Goal: Transaction & Acquisition: Obtain resource

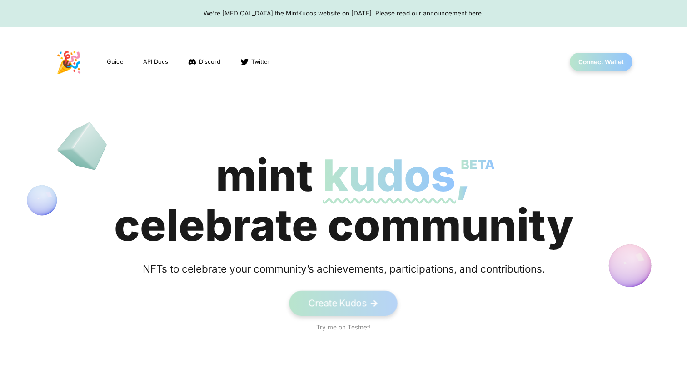
click at [351, 300] on link "Create Kudos ->" at bounding box center [344, 303] width 109 height 25
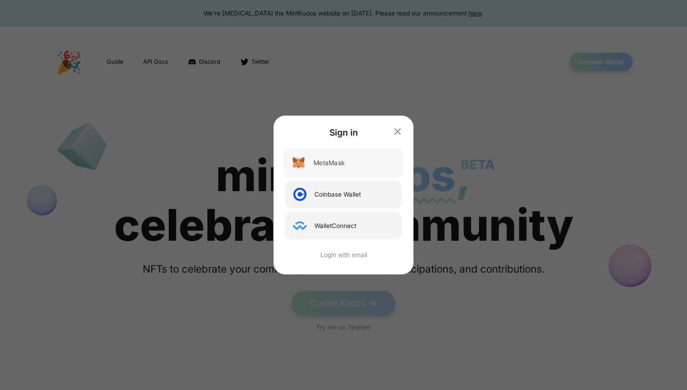
click at [346, 165] on div "MetaMask" at bounding box center [344, 163] width 120 height 29
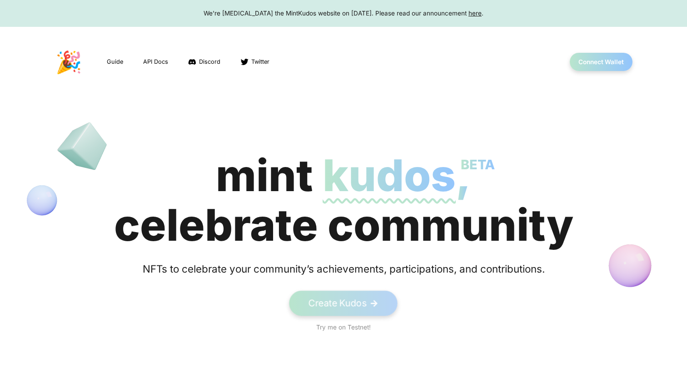
click at [365, 298] on link "Create Kudos ->" at bounding box center [344, 303] width 109 height 25
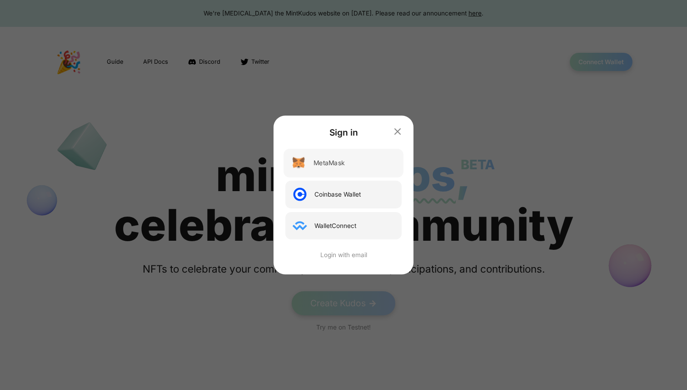
click at [339, 168] on div "MetaMask" at bounding box center [344, 163] width 120 height 29
click at [366, 160] on div "MetaMask" at bounding box center [344, 163] width 120 height 29
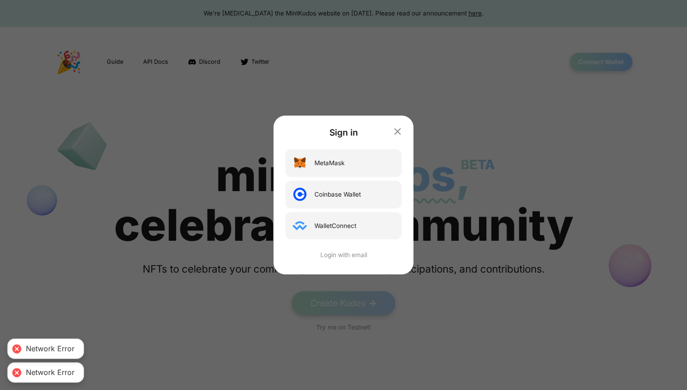
click at [405, 129] on div "Sign in MetaMask Coinbase Wallet WalletConnect Login with email" at bounding box center [344, 194] width 140 height 158
click at [396, 132] on icon "button" at bounding box center [397, 130] width 11 height 11
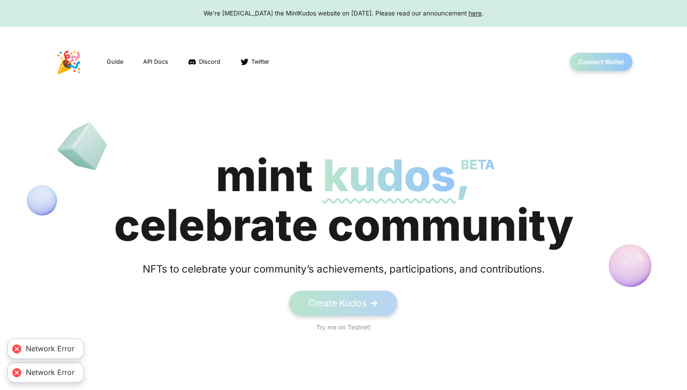
click at [355, 302] on link "Create Kudos ->" at bounding box center [344, 303] width 109 height 25
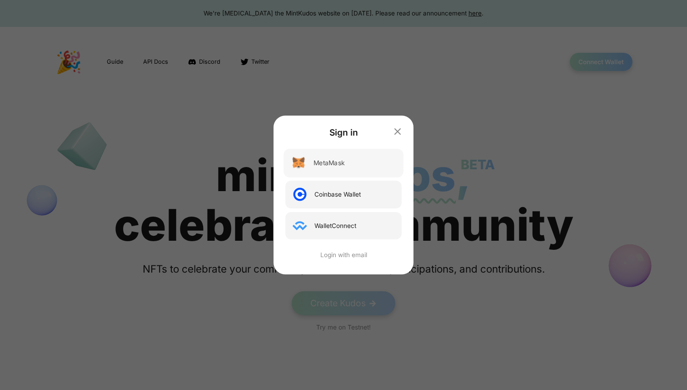
click at [352, 164] on div "MetaMask" at bounding box center [344, 163] width 120 height 29
click at [398, 128] on icon "button" at bounding box center [397, 130] width 11 height 11
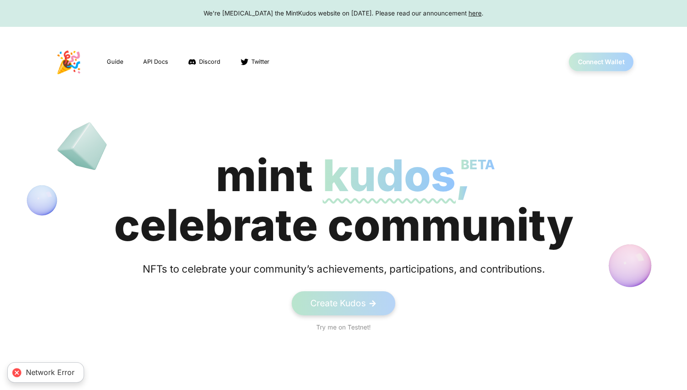
click at [593, 68] on button "Connect Wallet" at bounding box center [601, 62] width 65 height 19
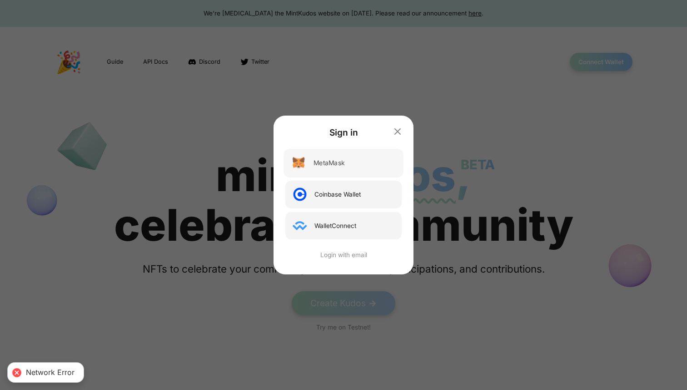
click at [356, 166] on div "MetaMask" at bounding box center [344, 163] width 120 height 29
click at [356, 158] on div "MetaMask" at bounding box center [344, 163] width 120 height 29
click at [401, 132] on icon "button" at bounding box center [397, 130] width 11 height 11
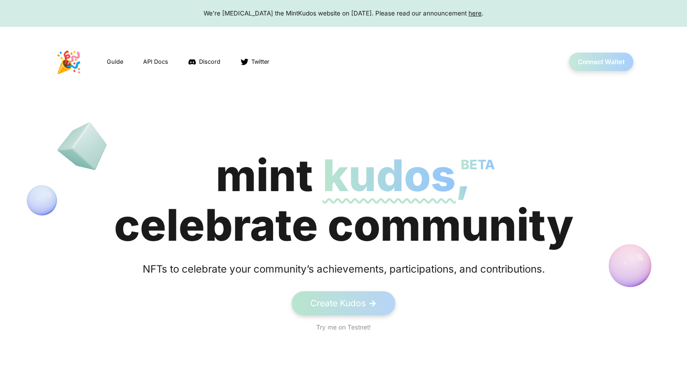
click at [608, 67] on button "Connect Wallet" at bounding box center [601, 62] width 65 height 19
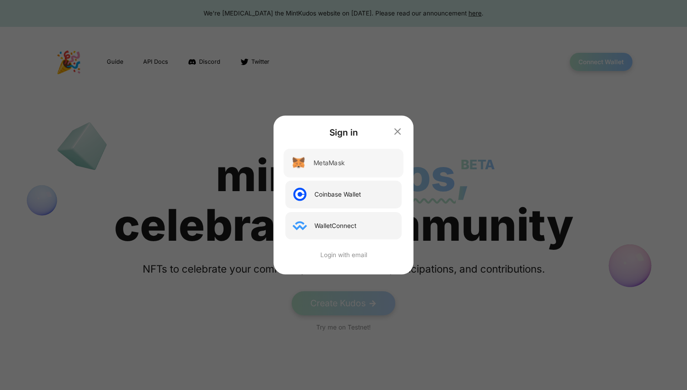
click at [383, 164] on div "MetaMask" at bounding box center [344, 163] width 120 height 29
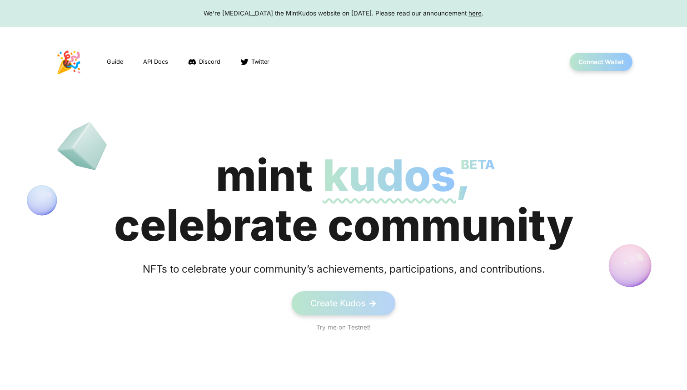
click at [593, 71] on header "🎉 Guide API Docs Discord Twitter Connect Wallet" at bounding box center [343, 60] width 687 height 66
click at [593, 69] on button "Connect Wallet" at bounding box center [601, 62] width 65 height 19
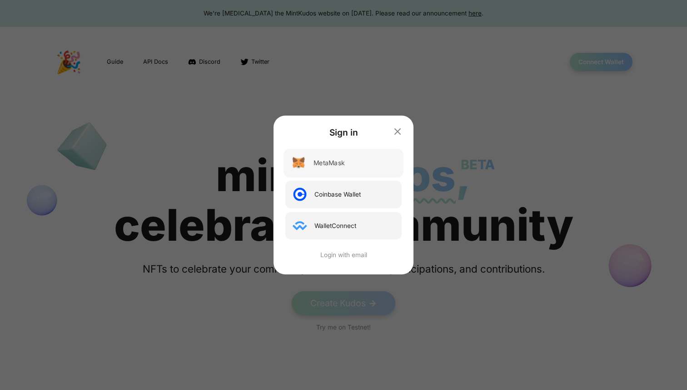
click at [329, 171] on div "MetaMask" at bounding box center [344, 163] width 120 height 29
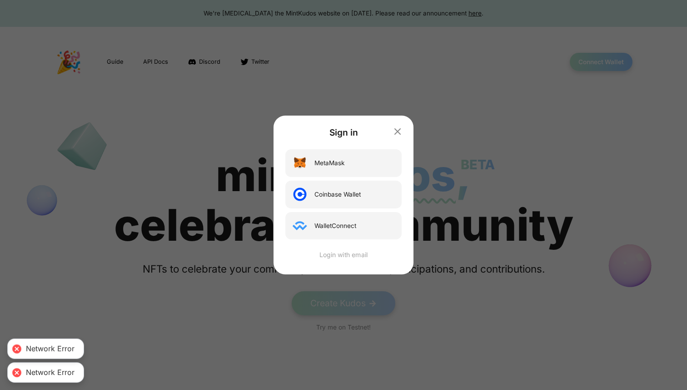
click at [359, 255] on div "Login with email" at bounding box center [344, 255] width 120 height 10
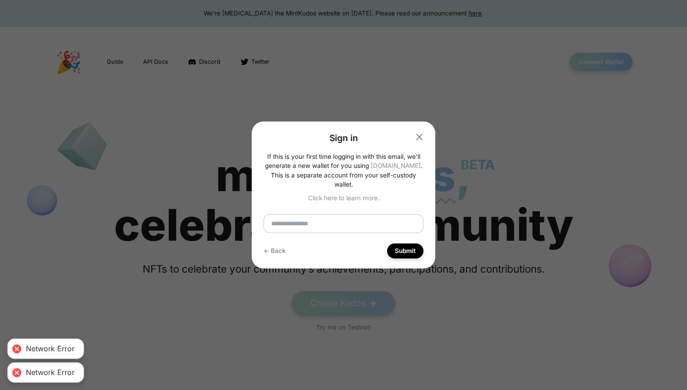
click at [329, 216] on input "email" at bounding box center [344, 223] width 160 height 19
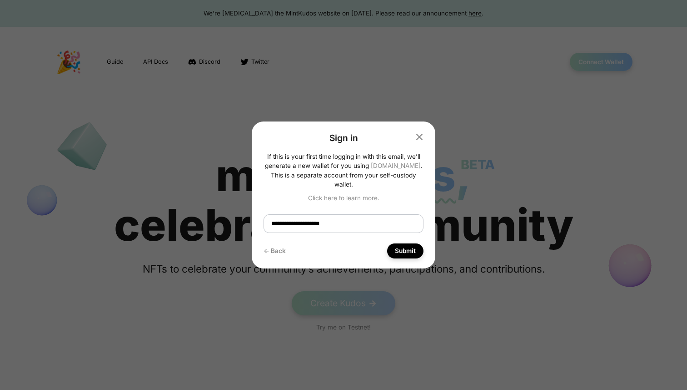
type input "**********"
click at [387, 243] on button "Submit" at bounding box center [405, 250] width 36 height 15
click at [345, 222] on input "email" at bounding box center [344, 223] width 160 height 19
type input "**********"
click at [387, 243] on button "Submit" at bounding box center [405, 250] width 36 height 15
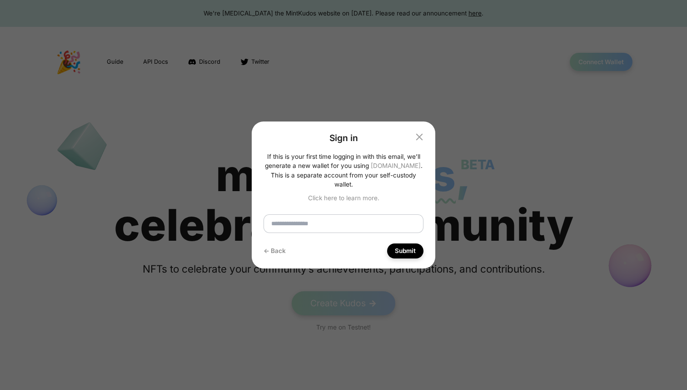
click at [421, 140] on icon "button" at bounding box center [419, 136] width 5 height 5
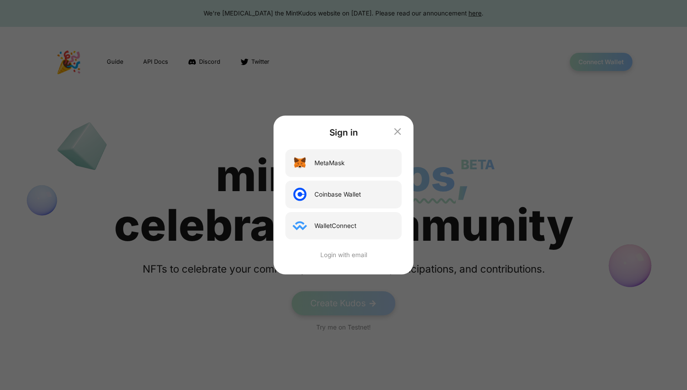
click at [399, 127] on icon "button" at bounding box center [397, 130] width 11 height 11
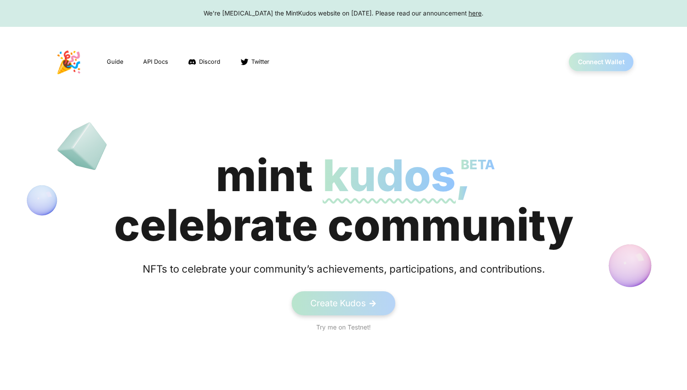
click at [594, 60] on button "Connect Wallet" at bounding box center [601, 62] width 65 height 19
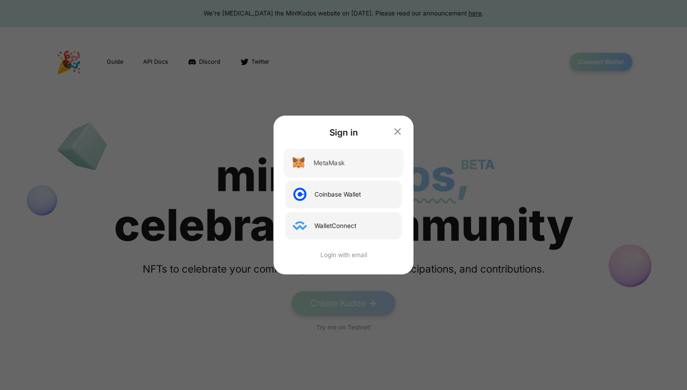
click at [365, 173] on div "MetaMask" at bounding box center [344, 163] width 120 height 29
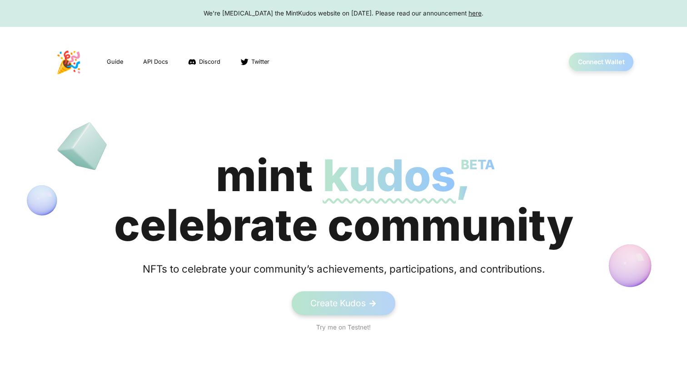
click at [601, 65] on button "Connect Wallet" at bounding box center [601, 62] width 65 height 19
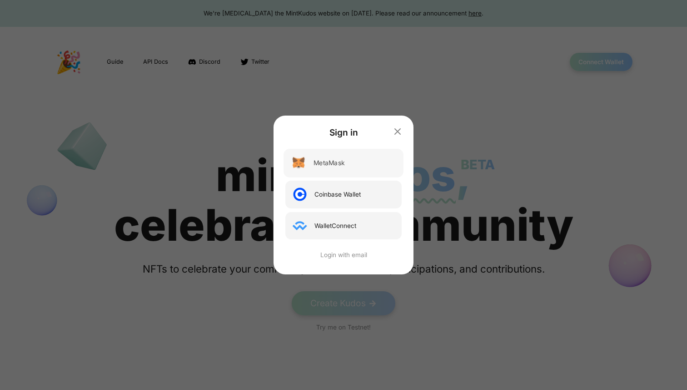
click at [381, 171] on div "MetaMask" at bounding box center [344, 163] width 120 height 29
click at [371, 165] on div "MetaMask" at bounding box center [344, 163] width 120 height 29
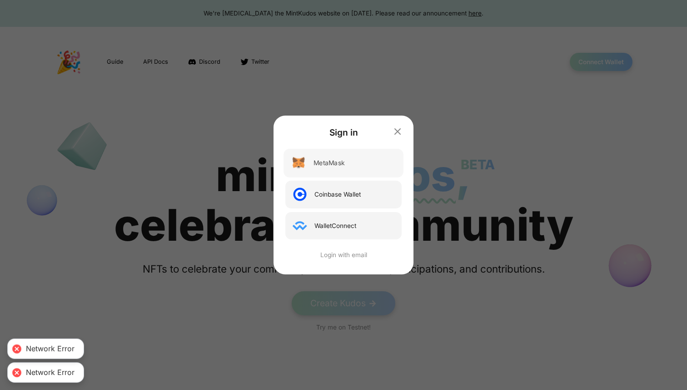
click at [371, 165] on div "MetaMask" at bounding box center [344, 163] width 120 height 29
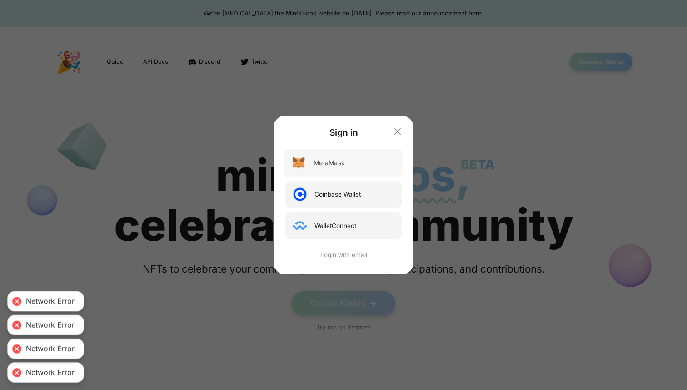
click at [371, 165] on div "MetaMask" at bounding box center [344, 163] width 120 height 29
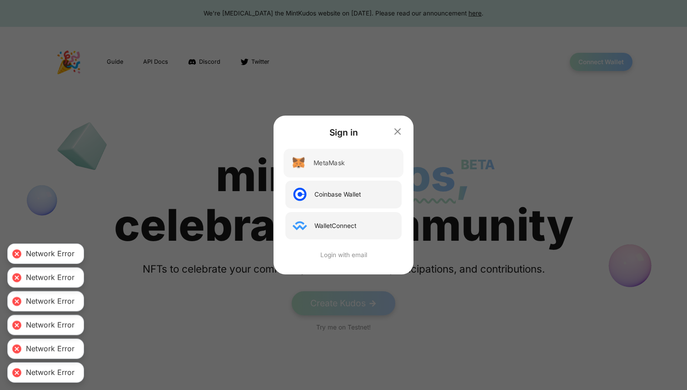
click at [371, 165] on div "MetaMask" at bounding box center [344, 163] width 120 height 29
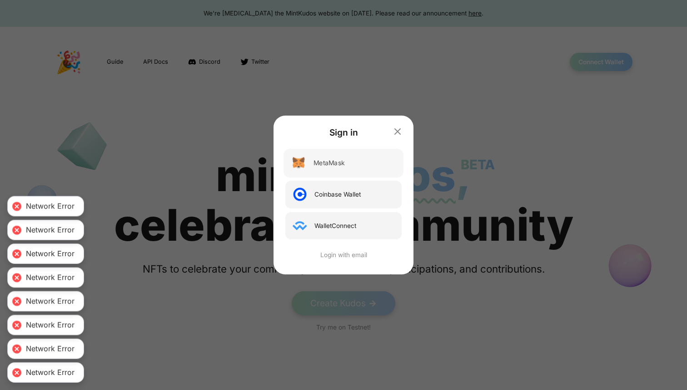
click at [371, 165] on div "MetaMask" at bounding box center [344, 163] width 120 height 29
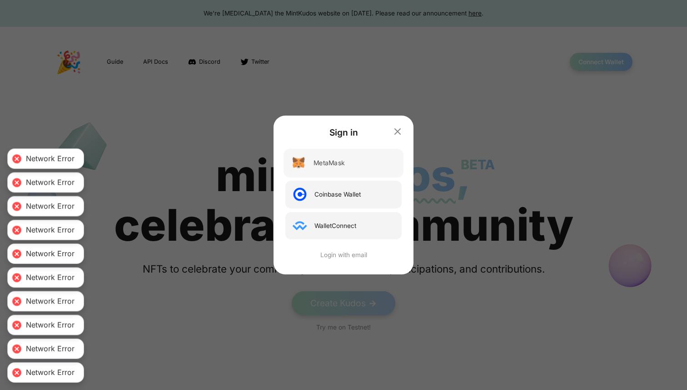
click at [371, 165] on div "MetaMask" at bounding box center [344, 163] width 120 height 29
click at [371, 165] on div "MetaMask" at bounding box center [344, 163] width 116 height 28
click at [52, 252] on div "Sign in MetaMask Coinbase Wallet WalletConnect Login with email" at bounding box center [343, 195] width 687 height 390
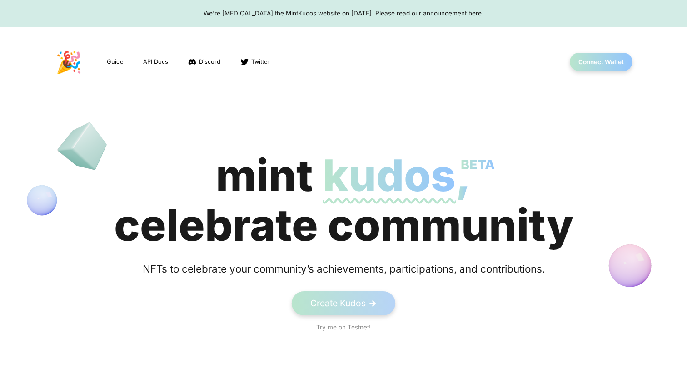
click at [351, 303] on link "Create Kudos ->" at bounding box center [344, 303] width 109 height 25
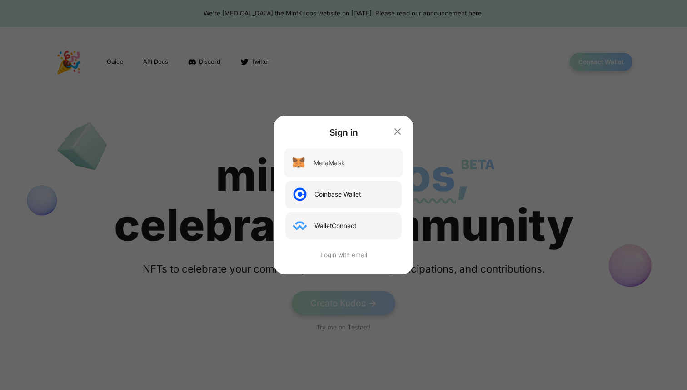
click at [334, 167] on div "MetaMask" at bounding box center [329, 163] width 31 height 10
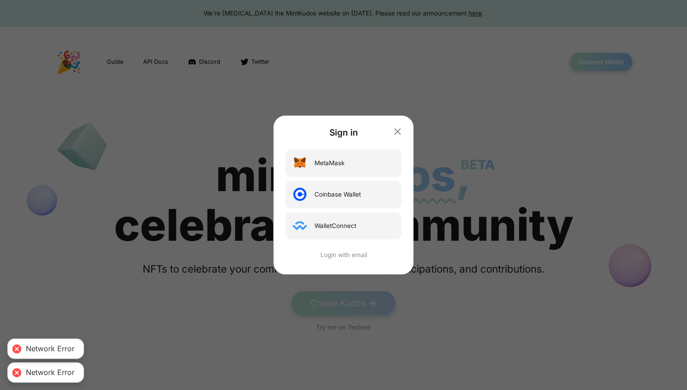
click at [65, 344] on div "Sign in MetaMask Coinbase Wallet WalletConnect Login with email" at bounding box center [343, 195] width 687 height 390
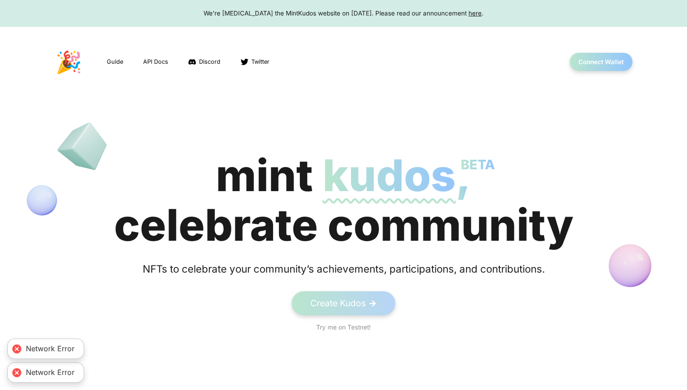
click at [64, 348] on div "Network Error" at bounding box center [50, 348] width 49 height 9
